Goal: Check status

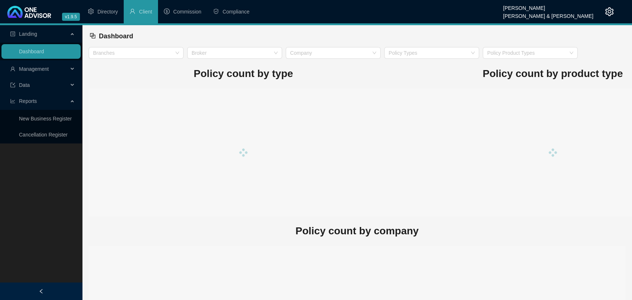
click at [69, 70] on div "Management" at bounding box center [40, 69] width 79 height 15
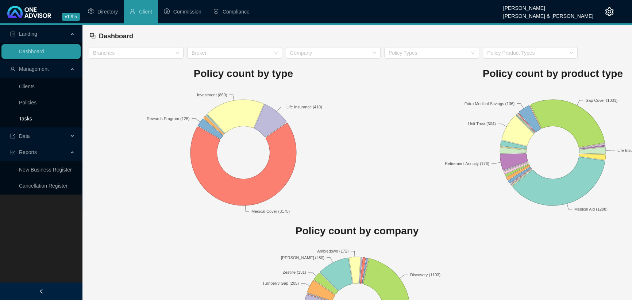
click at [32, 118] on link "Tasks" at bounding box center [25, 119] width 13 height 6
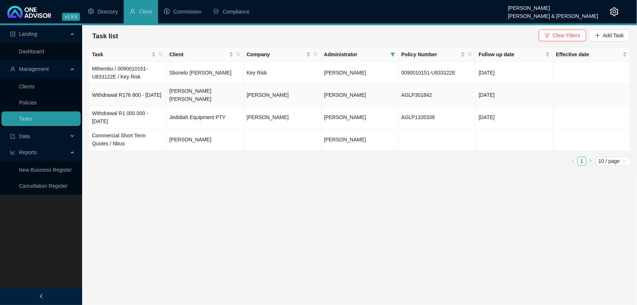
click at [102, 95] on td "Withdrawal R176 800 - 25.08.2025" at bounding box center [127, 95] width 77 height 22
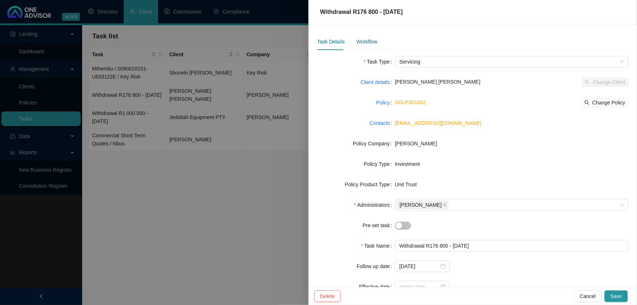
click at [371, 43] on div "Workflow" at bounding box center [366, 42] width 21 height 8
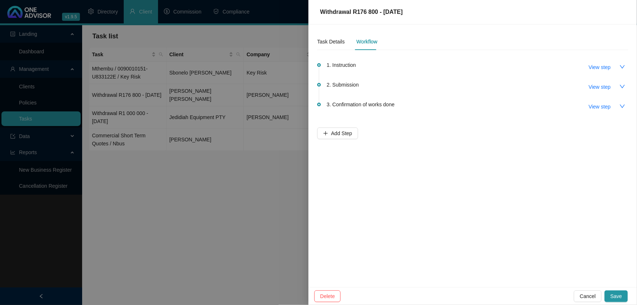
click at [186, 215] on div at bounding box center [318, 152] width 637 height 305
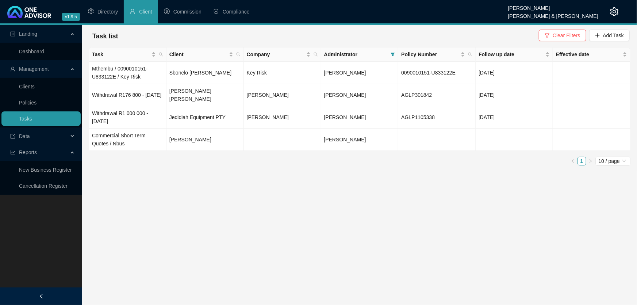
click at [613, 15] on icon "setting" at bounding box center [615, 11] width 8 height 9
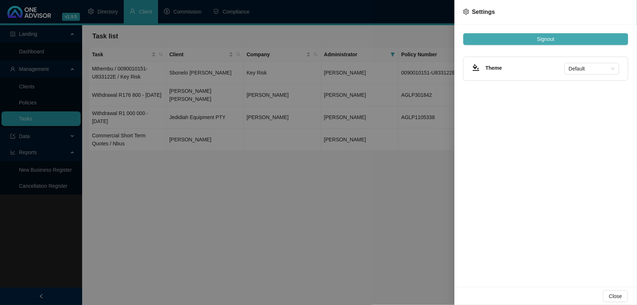
click at [531, 35] on button "Signout" at bounding box center [545, 39] width 165 height 12
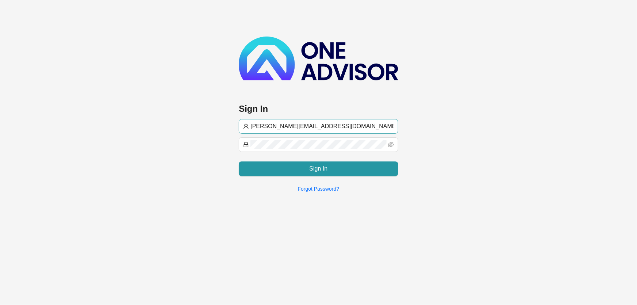
click at [349, 125] on input "marc@smithbormann.co.za" at bounding box center [321, 126] width 143 height 9
click at [500, 171] on div "Sign In marc@smithbormann.co.za Sign In Forgot Password?" at bounding box center [318, 99] width 637 height 198
click at [263, 126] on input "marc@smithbormann.co.za" at bounding box center [321, 126] width 143 height 9
click at [392, 143] on icon "eye-invisible" at bounding box center [391, 145] width 6 height 6
type input "invest@smithbormann.co.za"
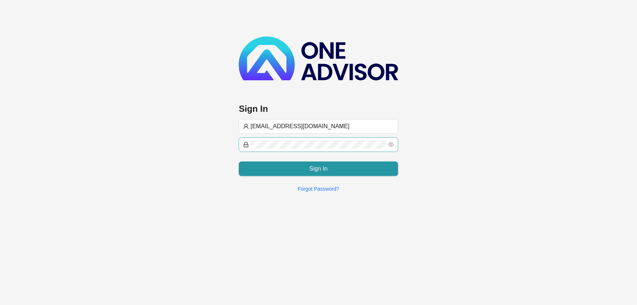
click at [487, 142] on div "Sign In invest@smithbormann.co.za Sign In Forgot Password?" at bounding box center [318, 99] width 637 height 198
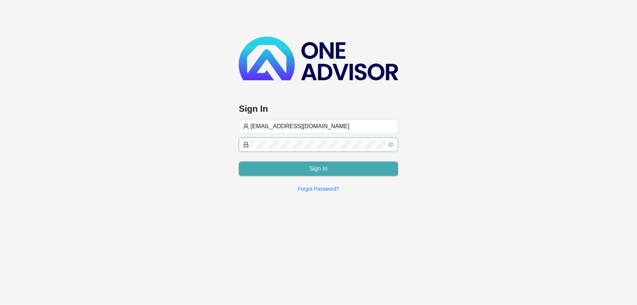
click at [296, 164] on button "Sign In" at bounding box center [318, 168] width 159 height 15
